Goal: Task Accomplishment & Management: Manage account settings

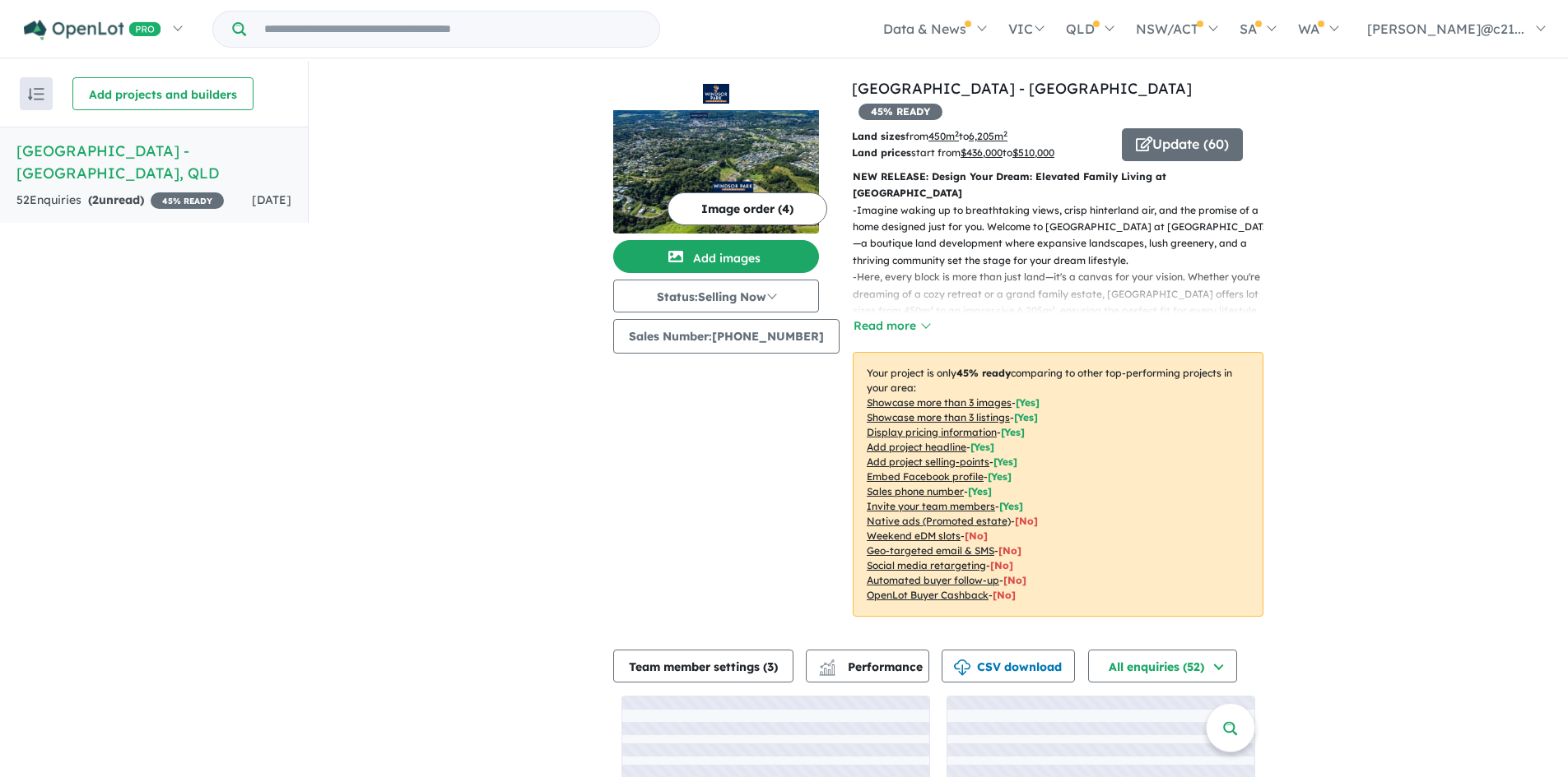
click at [87, 164] on link "[GEOGRAPHIC_DATA] - [GEOGRAPHIC_DATA] , [GEOGRAPHIC_DATA] 52 Enquir ies ( 2 unr…" at bounding box center [154, 175] width 308 height 97
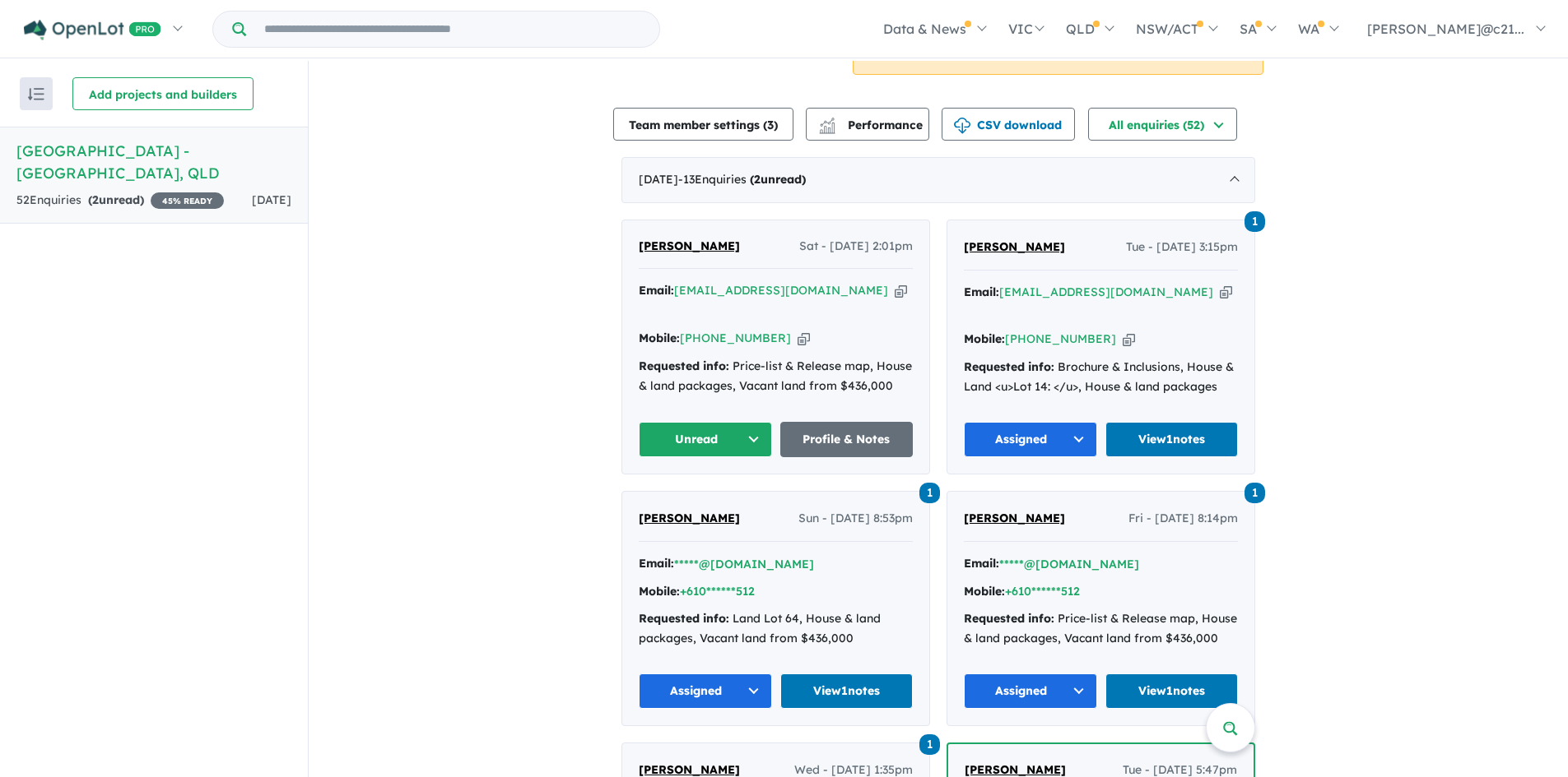
scroll to position [576, 0]
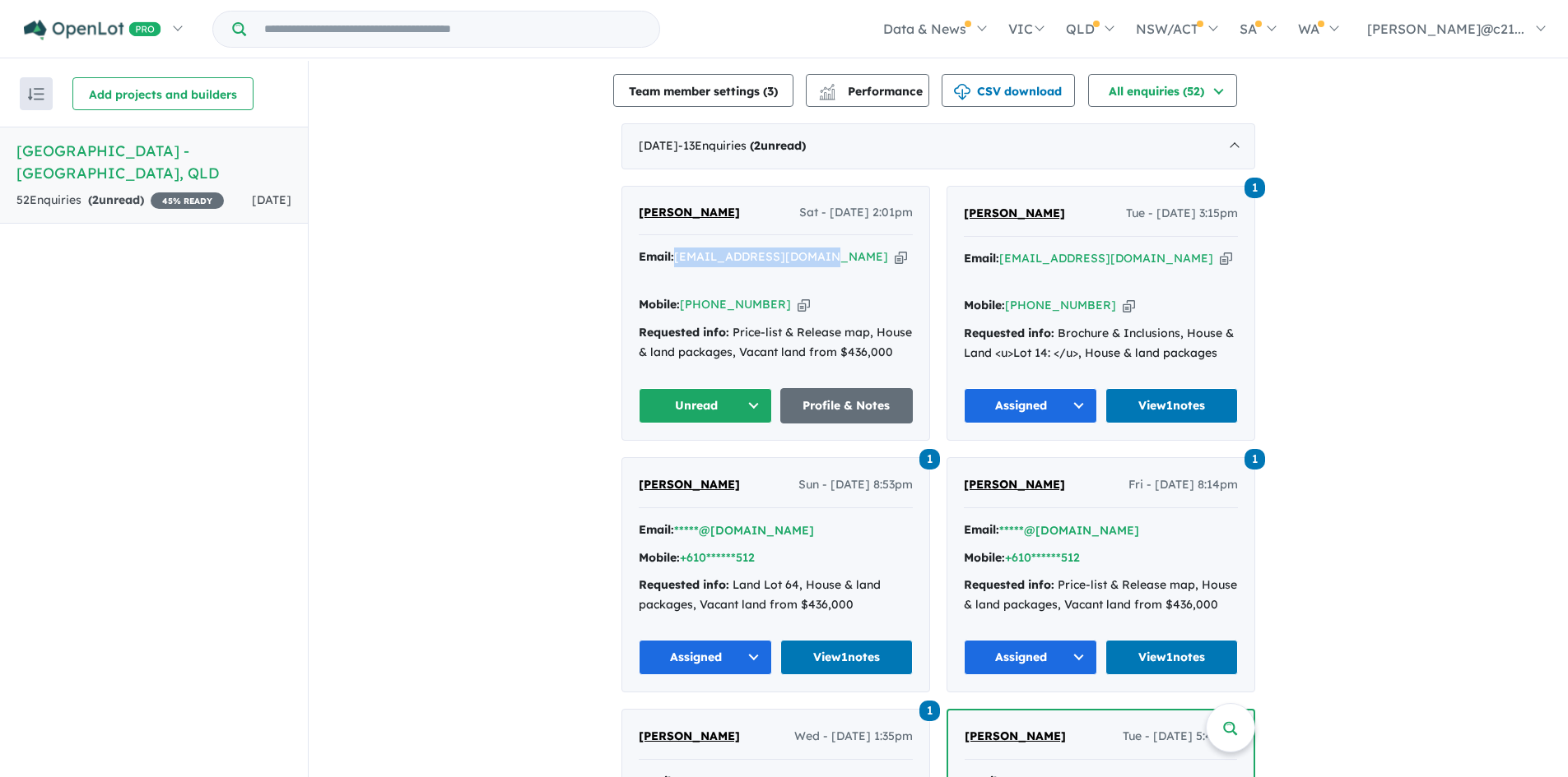
drag, startPoint x: 821, startPoint y: 213, endPoint x: 673, endPoint y: 220, distance: 148.2
click at [673, 248] on div "Email: [EMAIL_ADDRESS][DOMAIN_NAME] Copied!" at bounding box center [776, 268] width 274 height 40
copy a%20Windsor%20Park%20Estate%20-%20Burnside"] "[EMAIL_ADDRESS][DOMAIN_NAME]"
drag, startPoint x: 772, startPoint y: 238, endPoint x: 698, endPoint y: 251, distance: 75.1
click at [698, 296] on div "Mobile: [PHONE_NUMBER] Copied!" at bounding box center [776, 305] width 274 height 20
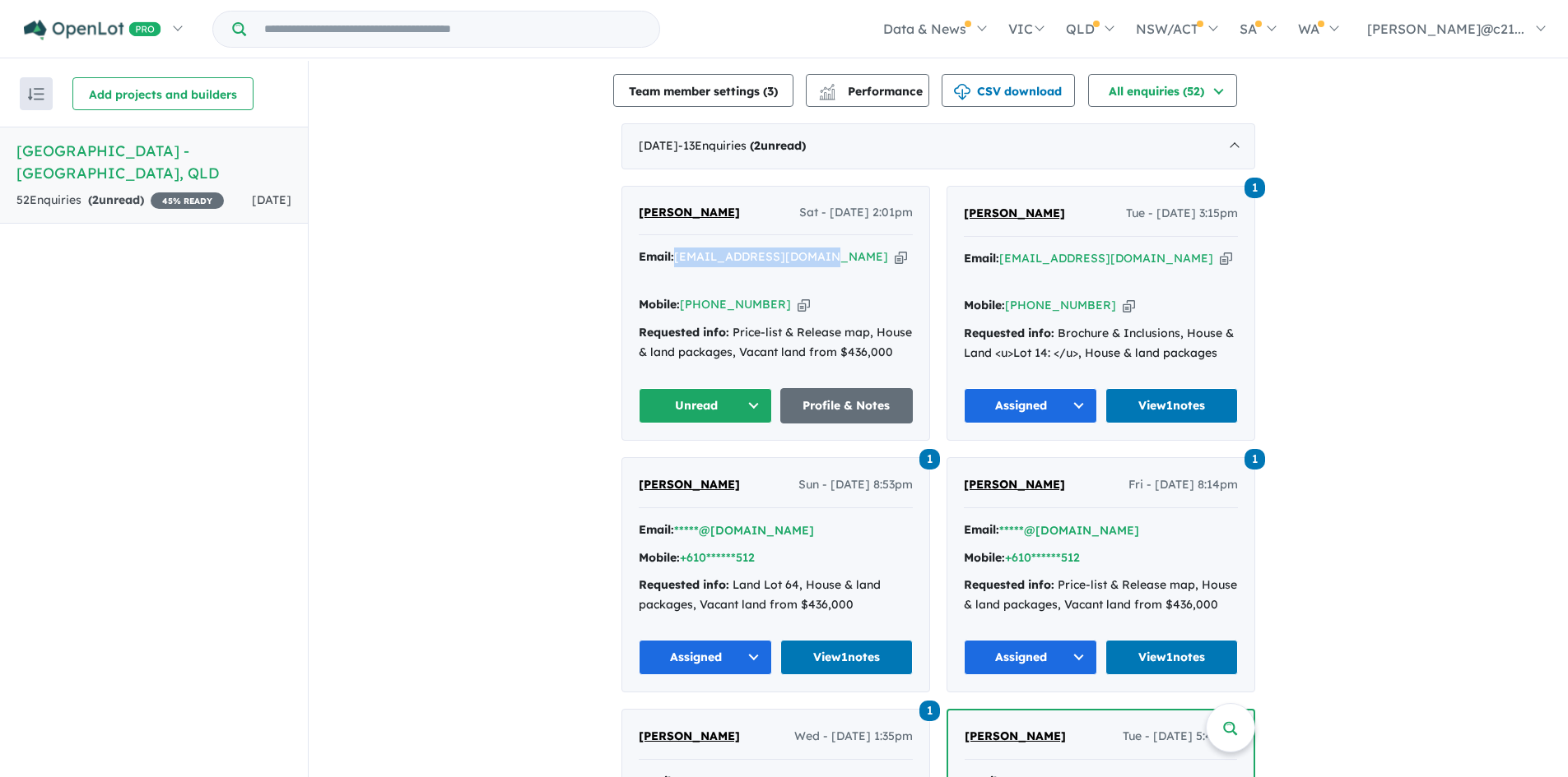
copy link "466 955 393"
drag, startPoint x: 738, startPoint y: 166, endPoint x: 633, endPoint y: 167, distance: 105.0
click at [633, 186] on div "[PERSON_NAME] Sat - [DATE] 2:01pm Email: [EMAIL_ADDRESS][DOMAIN_NAME] Copied! M…" at bounding box center [776, 313] width 307 height 253
copy span "[PERSON_NAME]"
click at [796, 262] on div "Email: [EMAIL_ADDRESS][DOMAIN_NAME] Copied! Mobile: [PHONE_NUMBER] Copied! Requ…" at bounding box center [776, 309] width 274 height 122
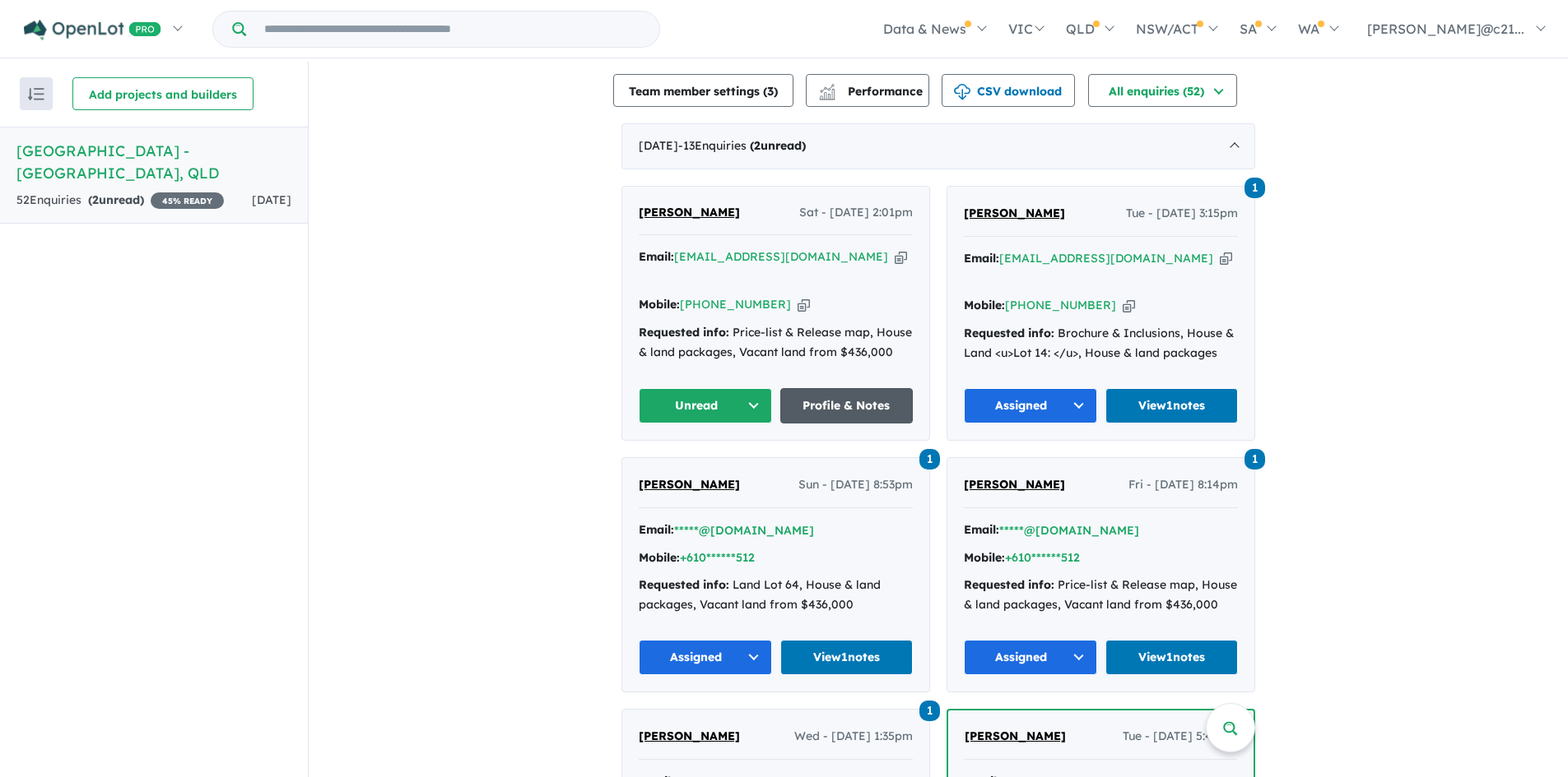
click at [846, 388] on link "Profile & Notes" at bounding box center [847, 406] width 134 height 36
click at [744, 388] on button "Unread" at bounding box center [705, 406] width 134 height 36
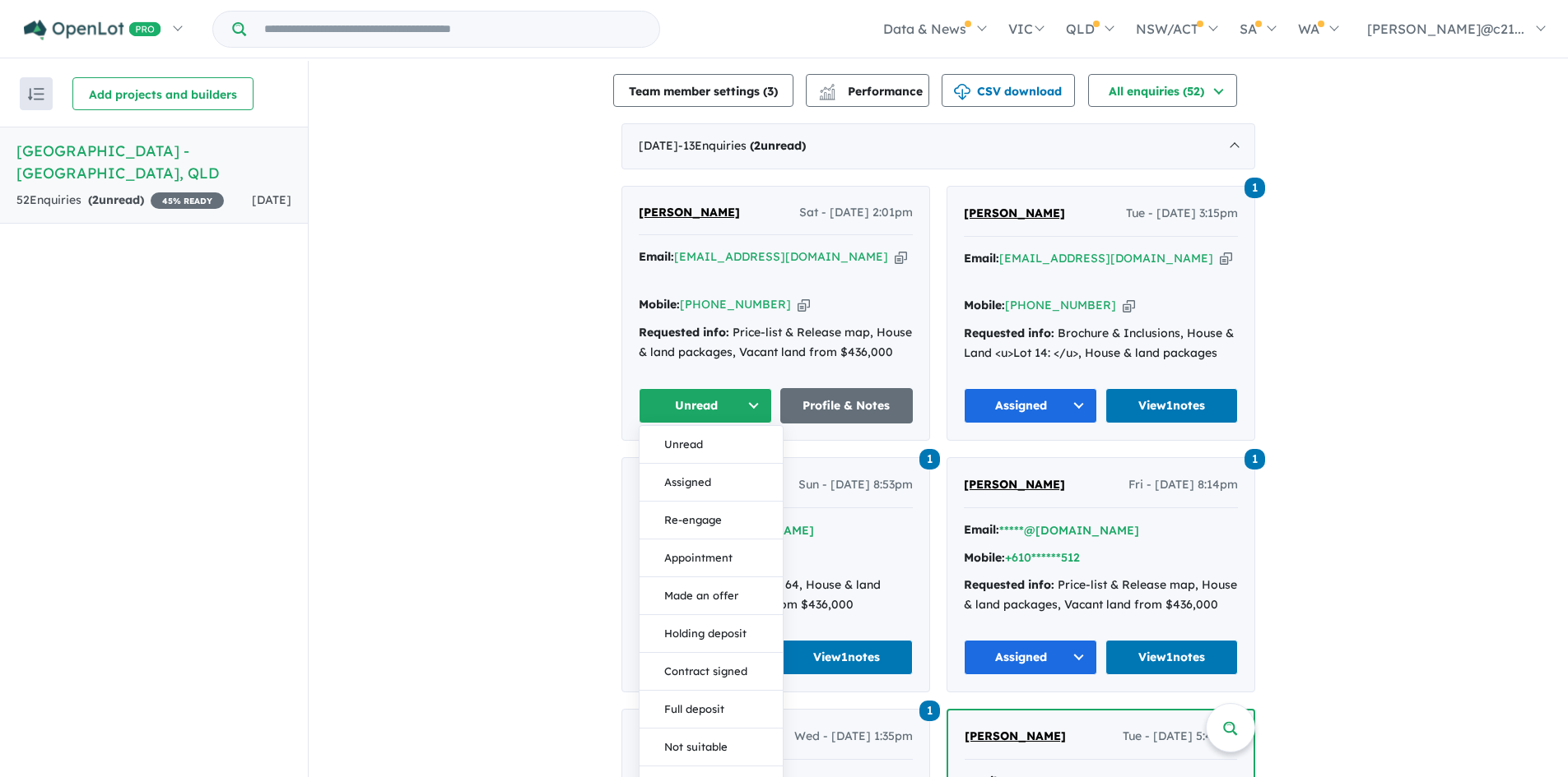
drag, startPoint x: 702, startPoint y: 419, endPoint x: 724, endPoint y: 417, distance: 22.1
click at [705, 464] on button "Assigned" at bounding box center [711, 483] width 143 height 38
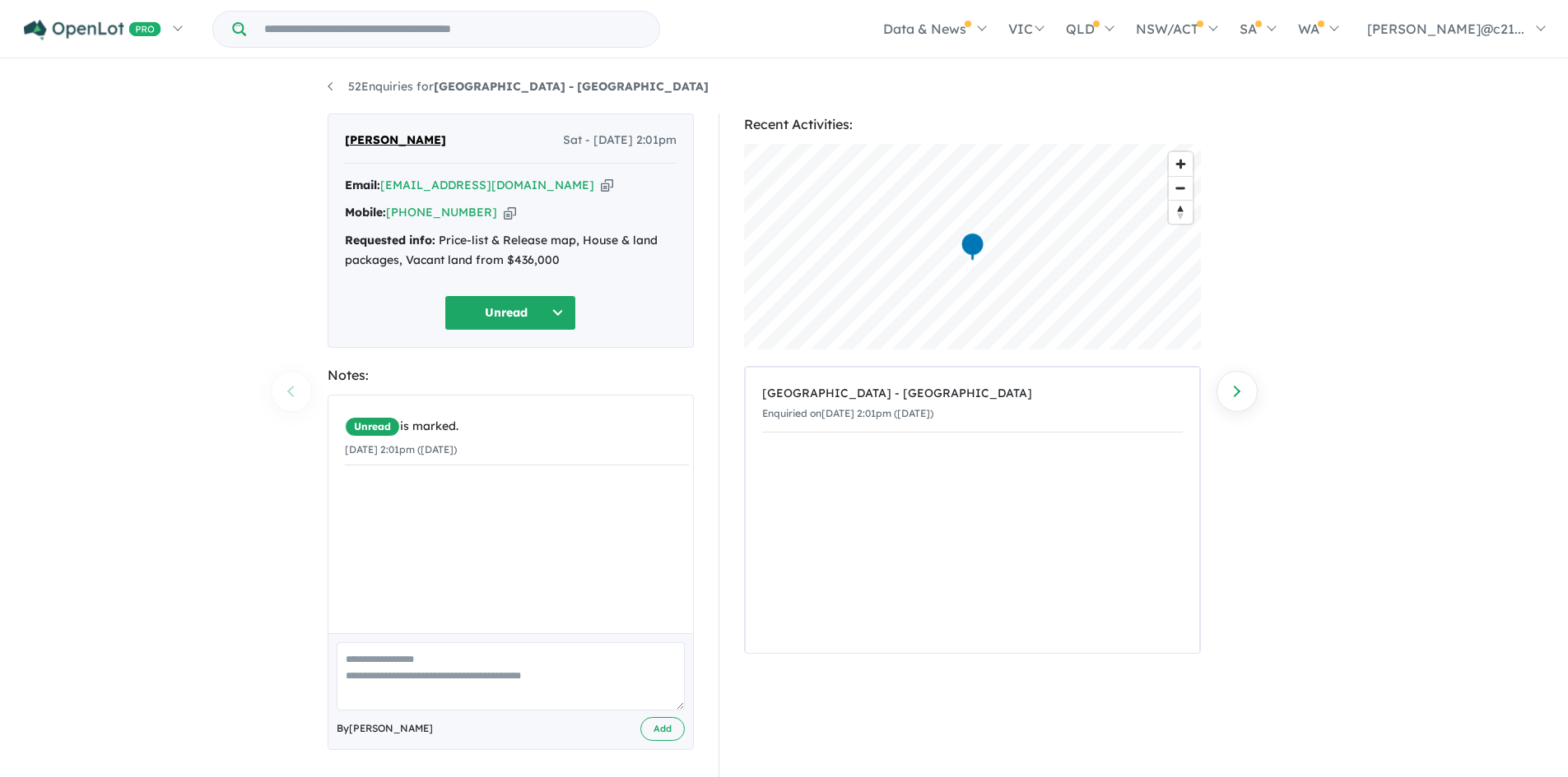
click at [444, 679] on textarea at bounding box center [510, 676] width 348 height 69
type textarea "**********"
click at [677, 727] on button "Add" at bounding box center [662, 729] width 44 height 24
click at [519, 311] on button "Unread" at bounding box center [510, 313] width 132 height 36
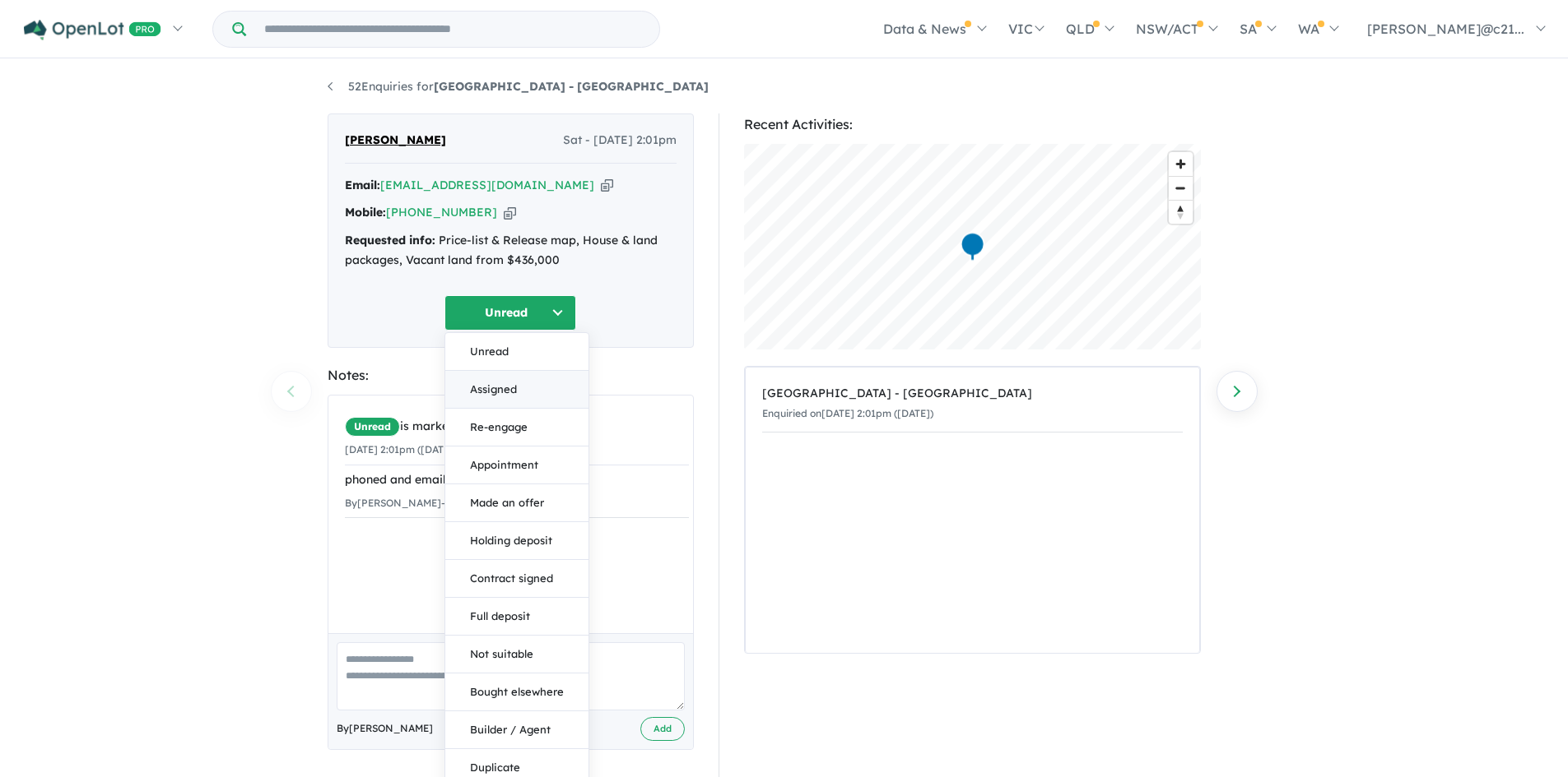
click at [503, 398] on button "Assigned" at bounding box center [516, 390] width 143 height 38
